Goal: Transaction & Acquisition: Download file/media

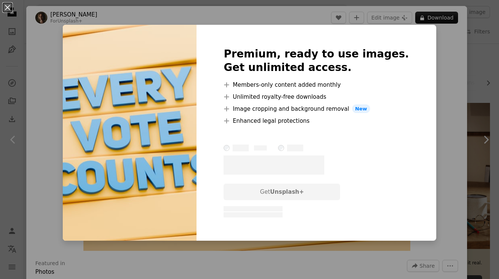
scroll to position [353, 0]
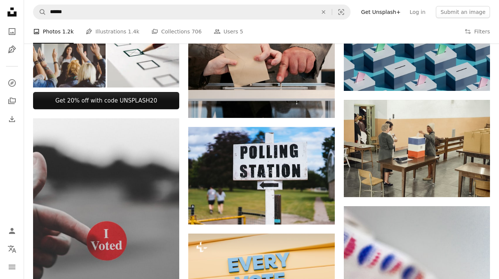
scroll to position [299, 0]
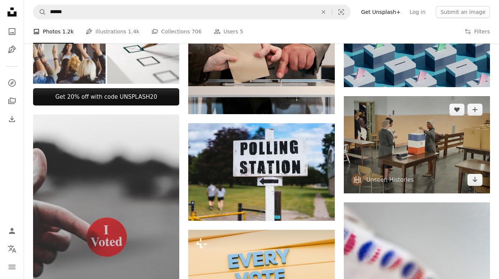
click at [377, 145] on img at bounding box center [417, 144] width 146 height 97
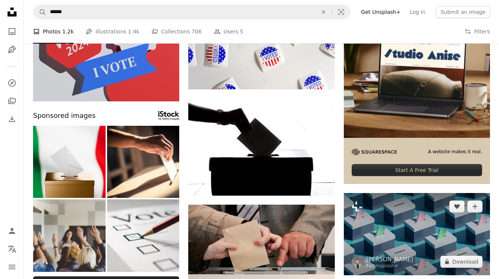
scroll to position [111, 0]
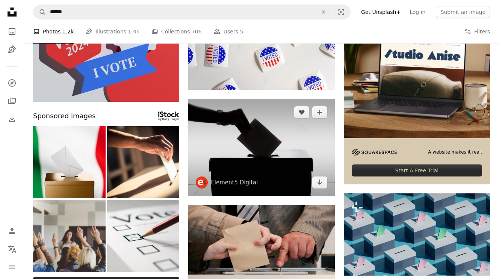
click at [300, 137] on img at bounding box center [261, 147] width 146 height 97
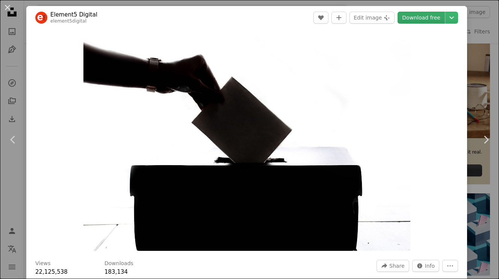
click at [429, 21] on link "Download free" at bounding box center [420, 18] width 47 height 12
